Goal: Task Accomplishment & Management: Use online tool/utility

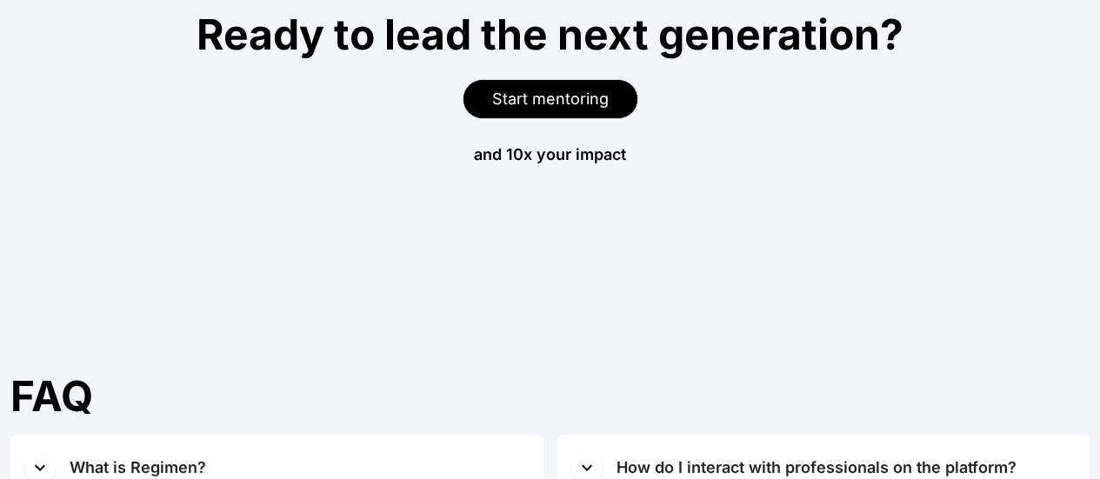
scroll to position [6607, 0]
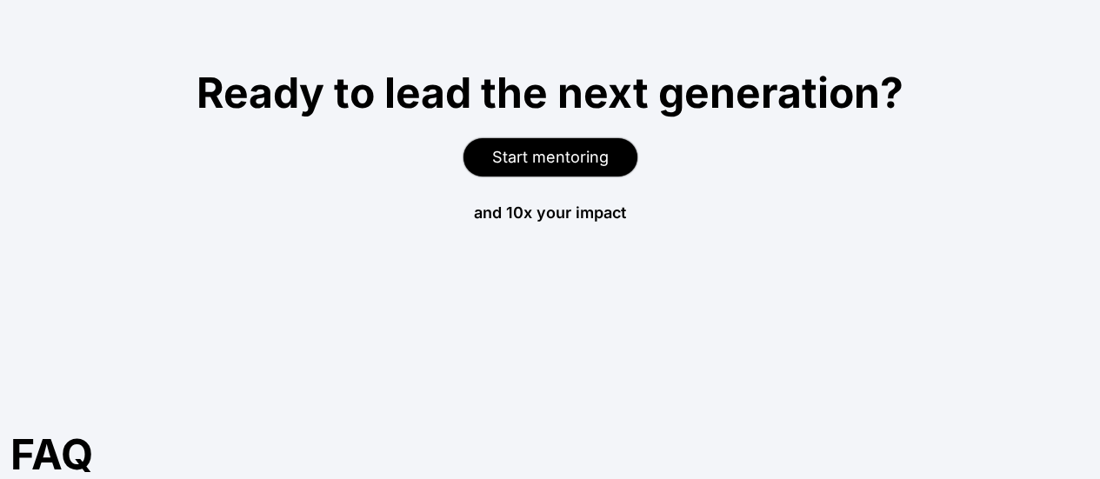
click at [591, 158] on span "Start mentoring" at bounding box center [550, 157] width 116 height 18
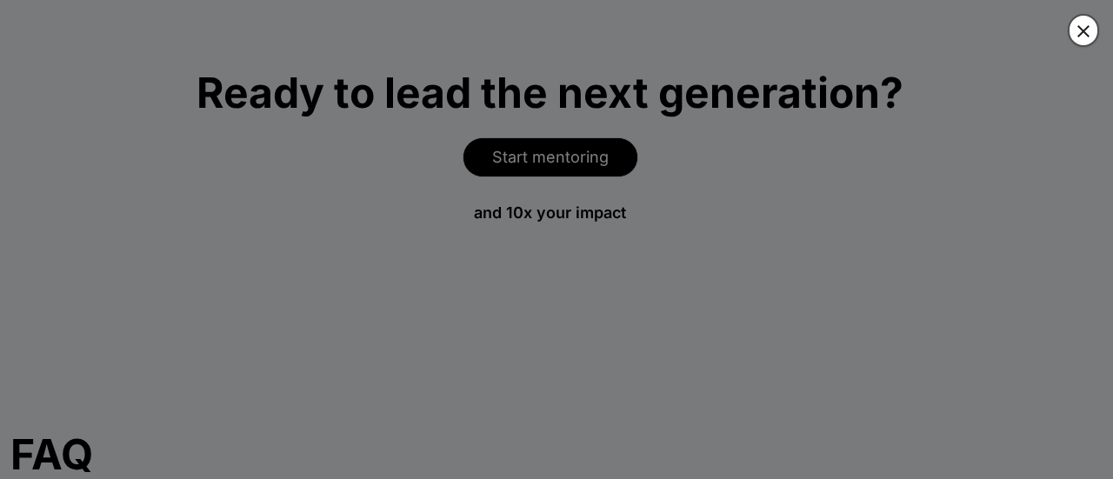
click at [1082, 22] on icon "button" at bounding box center [1083, 31] width 21 height 21
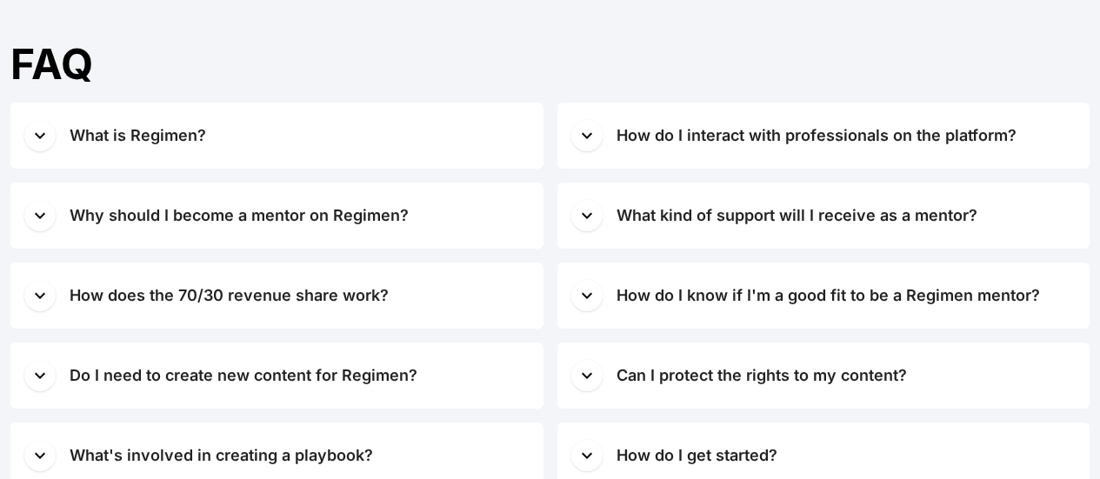
scroll to position [6992, 0]
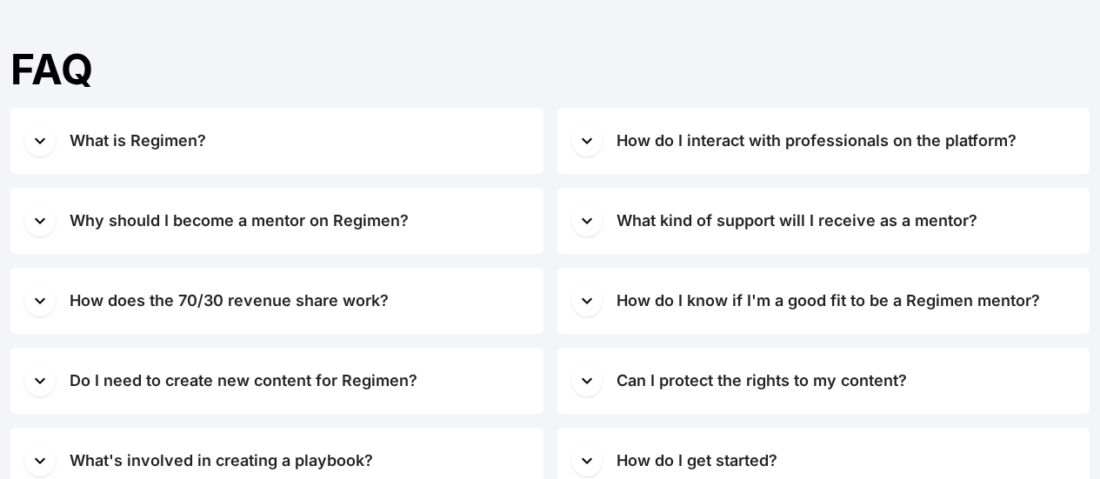
click at [37, 311] on icon "button" at bounding box center [40, 300] width 21 height 21
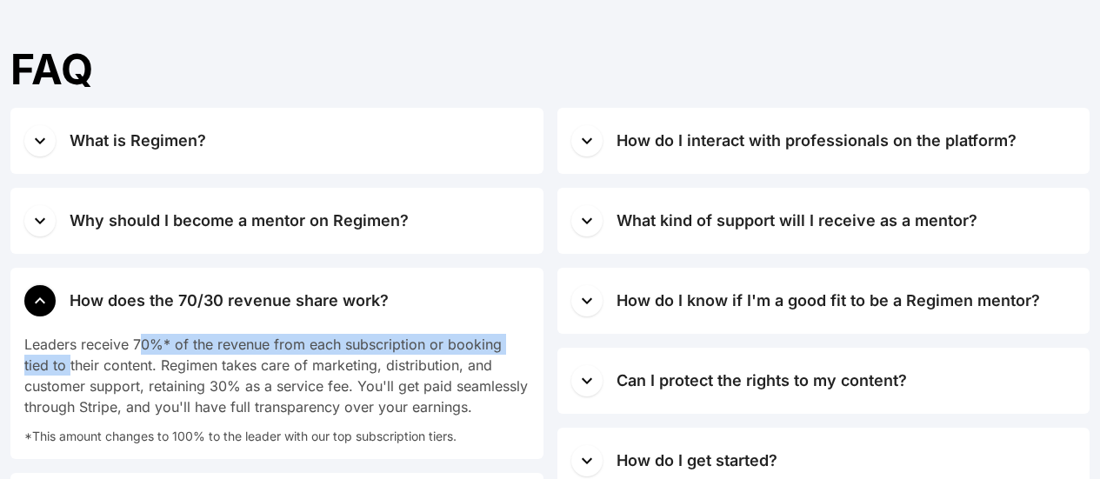
drag, startPoint x: 43, startPoint y: 360, endPoint x: 141, endPoint y: 341, distance: 100.1
click at [141, 341] on div "Leaders receive 70%* of the revenue from each subscription or booking tied to t…" at bounding box center [276, 375] width 505 height 83
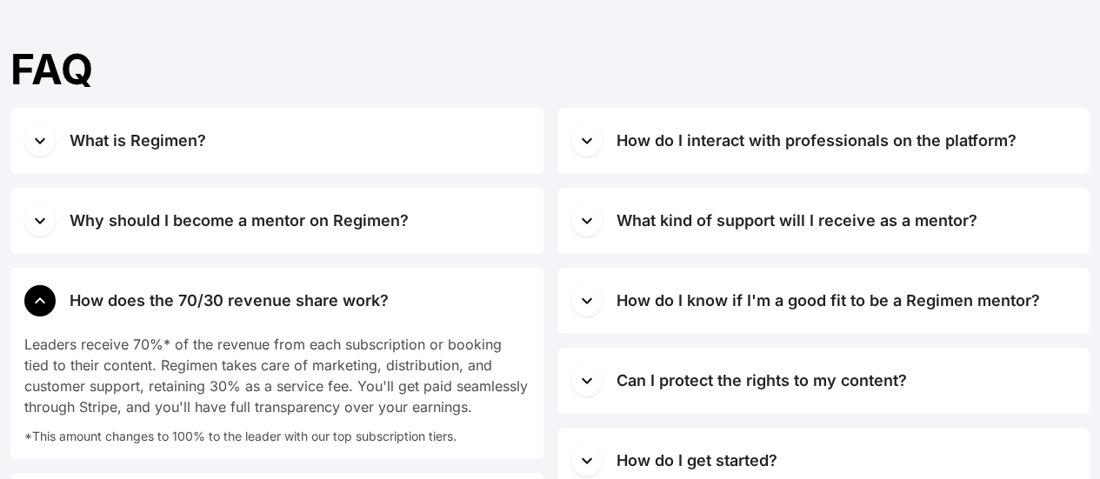
click at [141, 358] on div "Leaders receive 70%* of the revenue from each subscription or booking tied to t…" at bounding box center [276, 375] width 505 height 83
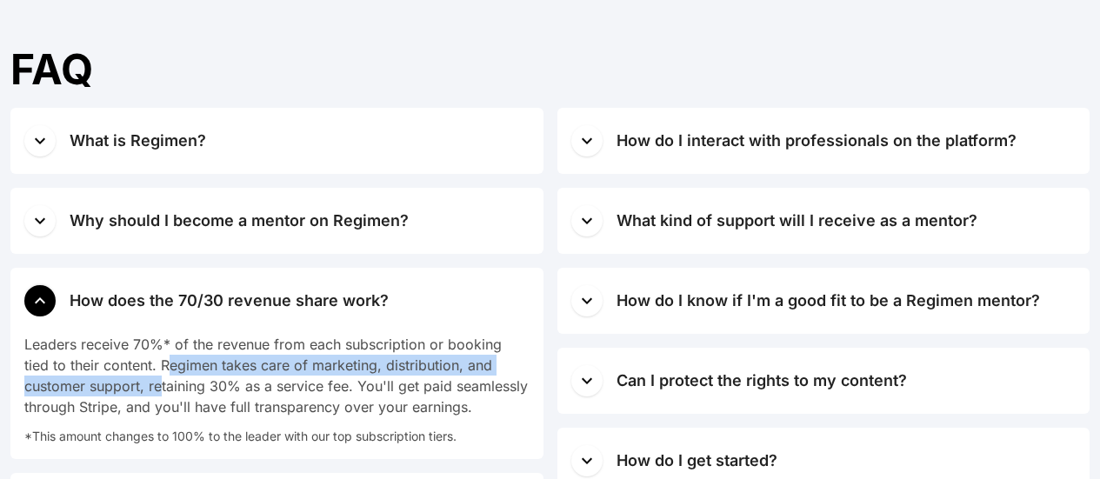
drag, startPoint x: 141, startPoint y: 358, endPoint x: 96, endPoint y: 381, distance: 50.5
click at [96, 381] on div "Leaders receive 70%* of the revenue from each subscription or booking tied to t…" at bounding box center [276, 375] width 505 height 83
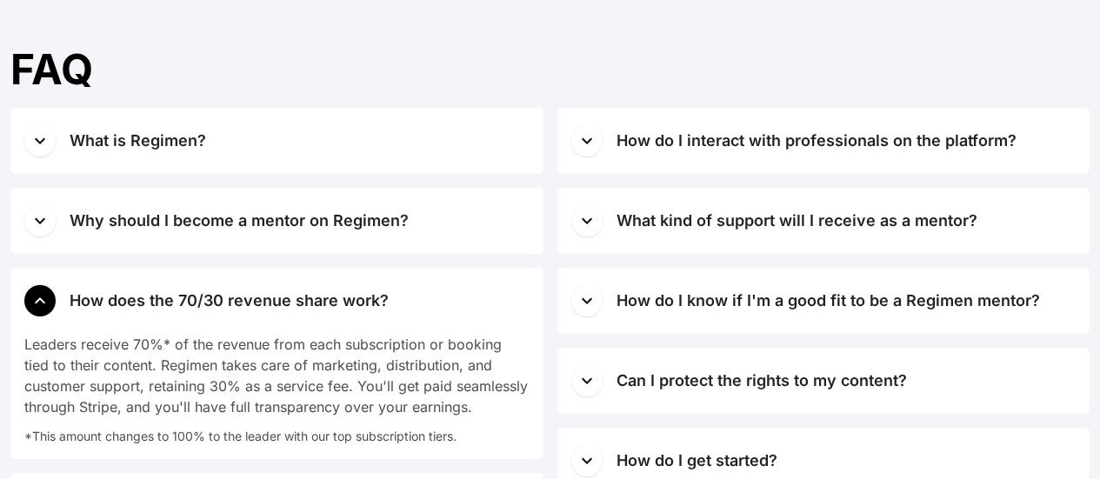
click at [128, 369] on div "Leaders receive 70%* of the revenue from each subscription or booking tied to t…" at bounding box center [276, 375] width 505 height 83
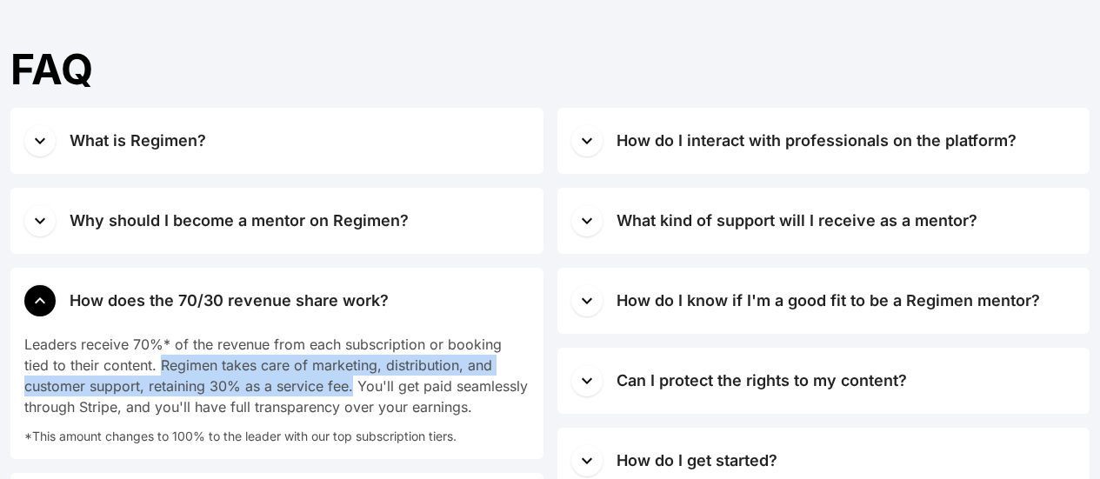
drag, startPoint x: 136, startPoint y: 362, endPoint x: 287, endPoint y: 376, distance: 152.0
click at [289, 382] on div "Leaders receive 70%* of the revenue from each subscription or booking tied to t…" at bounding box center [276, 375] width 505 height 83
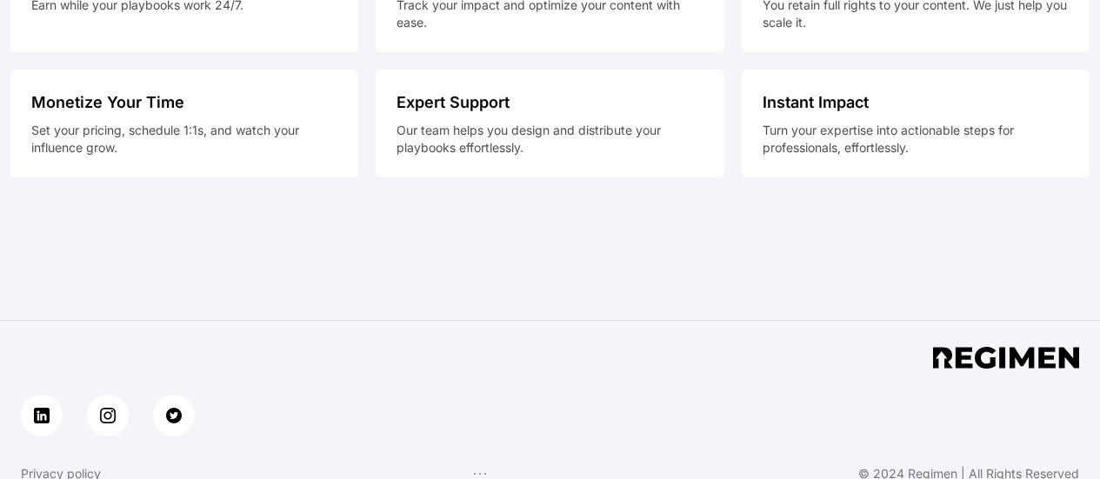
scroll to position [8068, 0]
